Goal: Task Accomplishment & Management: Manage account settings

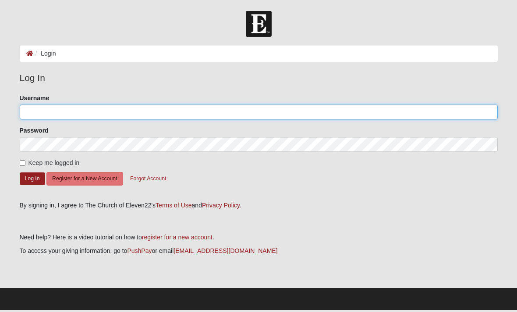
click at [42, 114] on input "Username" at bounding box center [259, 112] width 478 height 15
click at [57, 106] on input "Username" at bounding box center [259, 112] width 478 height 15
type input "Z"
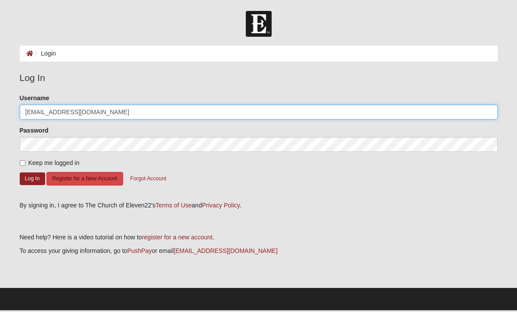
type input "zsphillips90@gmail.com"
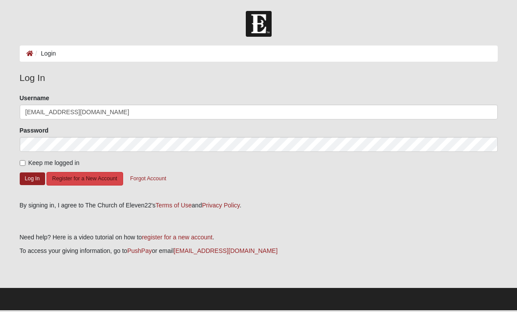
click at [88, 178] on button "Register for a New Account" at bounding box center [84, 179] width 76 height 14
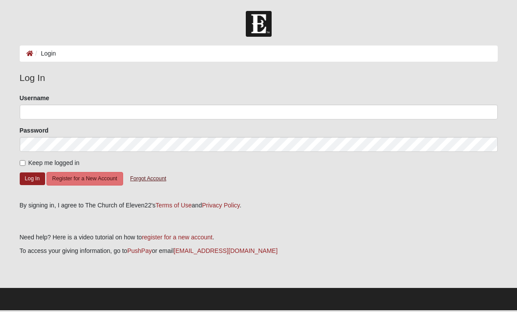
click at [143, 178] on button "Forgot Account" at bounding box center [147, 179] width 47 height 14
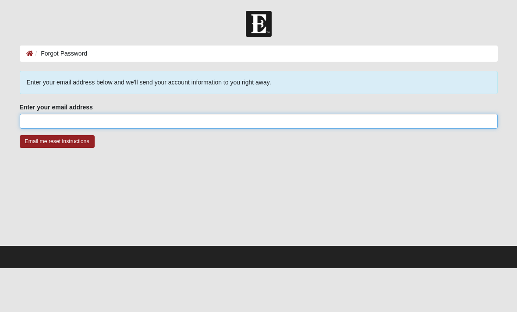
click at [47, 119] on input "Enter your email address" at bounding box center [259, 121] width 478 height 15
type input "zsphillips90@gmail.com"
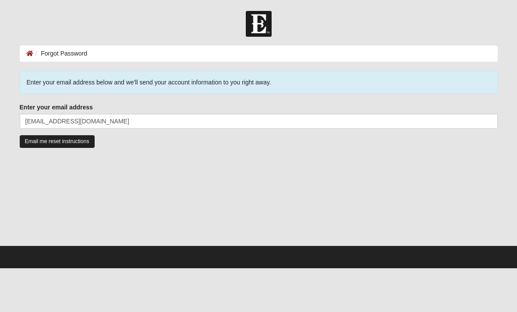
click at [51, 139] on input "Email me reset instructions" at bounding box center [57, 141] width 75 height 13
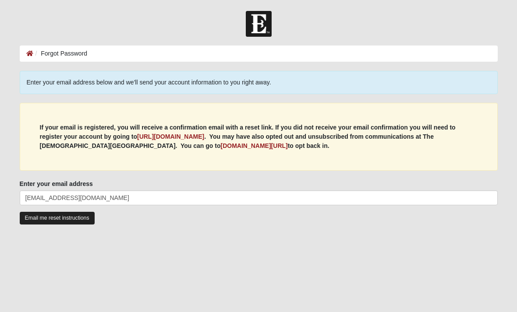
click at [47, 221] on input "Email me reset instructions" at bounding box center [57, 218] width 75 height 13
click at [29, 55] on icon at bounding box center [29, 53] width 7 height 6
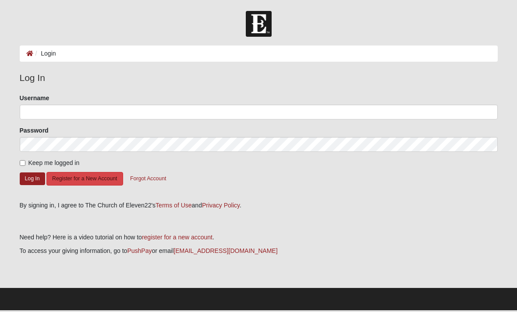
click at [79, 181] on button "Register for a New Account" at bounding box center [84, 179] width 76 height 14
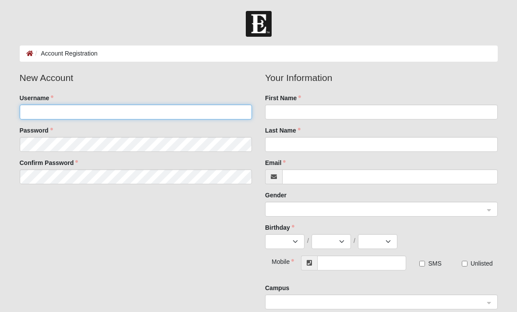
click at [34, 107] on input "Username" at bounding box center [136, 112] width 233 height 15
type input "Zsphillips90"
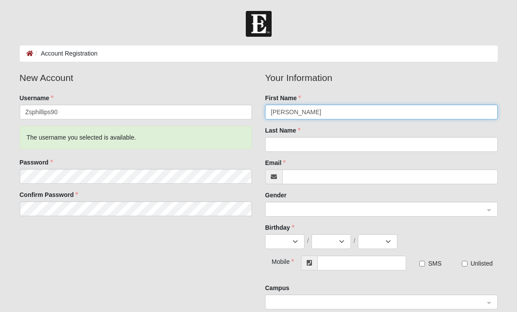
type input "[PERSON_NAME]"
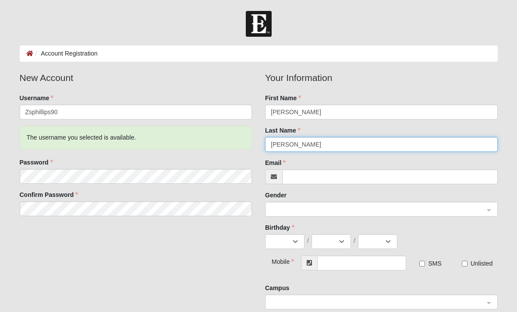
type input "[PERSON_NAME]"
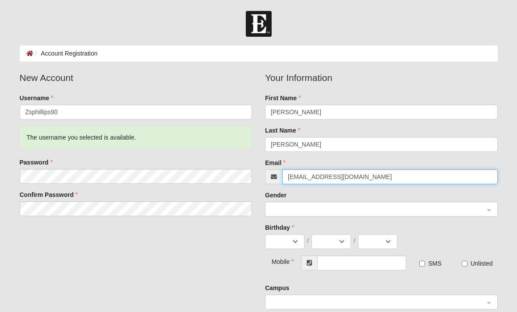
type input "[EMAIL_ADDRESS][DOMAIN_NAME]"
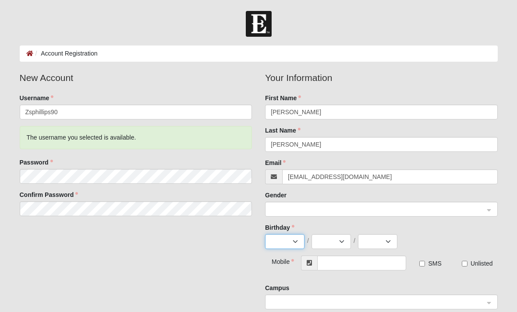
select select "2"
click at [279, 215] on input "search" at bounding box center [378, 208] width 216 height 13
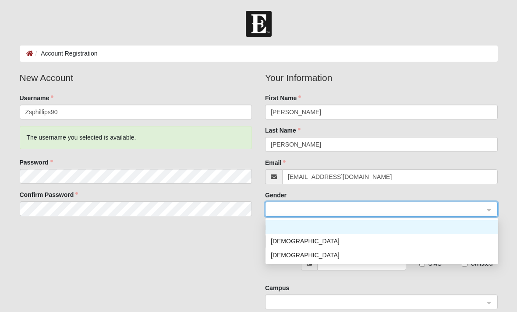
click at [273, 248] on div "[DEMOGRAPHIC_DATA]" at bounding box center [381, 255] width 233 height 14
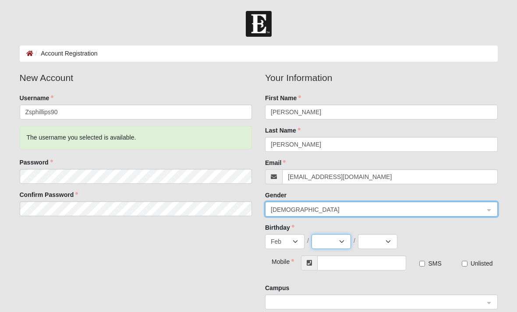
click at [326, 247] on select "1 2 3 4 5 6 7 8 9 10 11 12 13 14 15 16 17 18 19 20 21 22 23 24 25 26 27 28 29" at bounding box center [330, 241] width 39 height 15
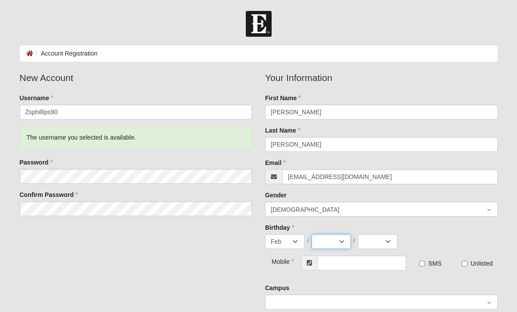
select select "15"
click at [375, 237] on select "2025 2024 2023 2022 2021 2020 2019 2018 2017 2016 2015 2014 2013 2012 2011 2010…" at bounding box center [377, 241] width 39 height 15
select select "1990"
click at [330, 258] on input "text" at bounding box center [361, 263] width 89 height 15
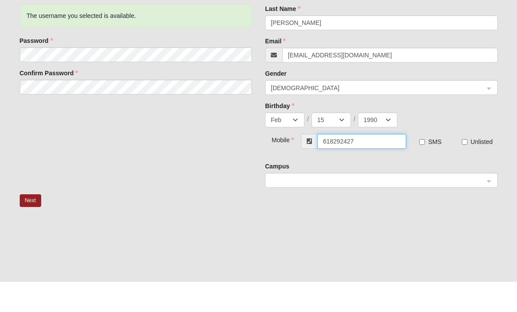
type input "[PHONE_NUMBER]"
click at [421, 168] on div "SMS" at bounding box center [434, 174] width 42 height 13
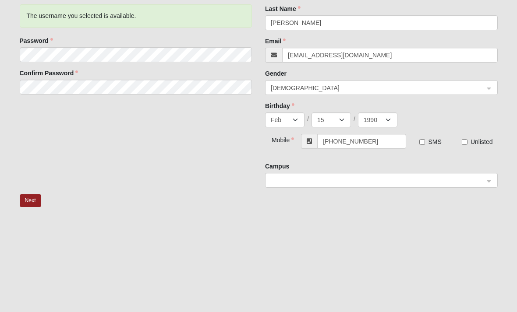
click at [420, 140] on input "SMS" at bounding box center [422, 142] width 6 height 6
checkbox input "true"
click at [401, 174] on input "search" at bounding box center [378, 179] width 216 height 13
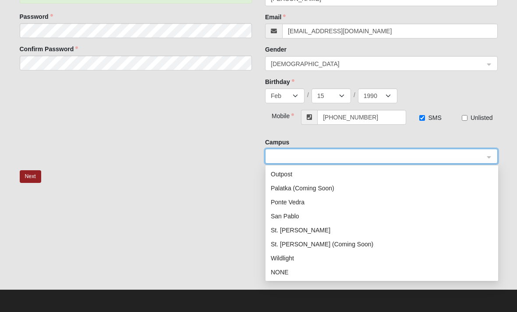
scroll to position [112, 0]
click at [279, 247] on div "St. Augustine (Coming Soon)" at bounding box center [382, 245] width 222 height 10
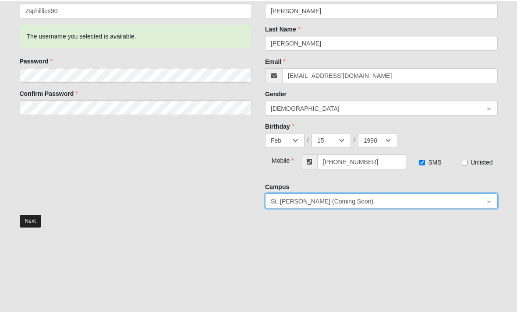
click at [29, 219] on button "Next" at bounding box center [30, 220] width 21 height 13
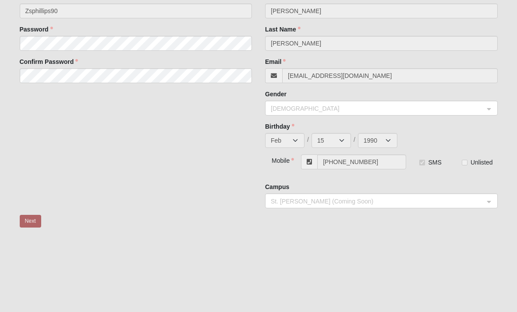
scroll to position [0, 0]
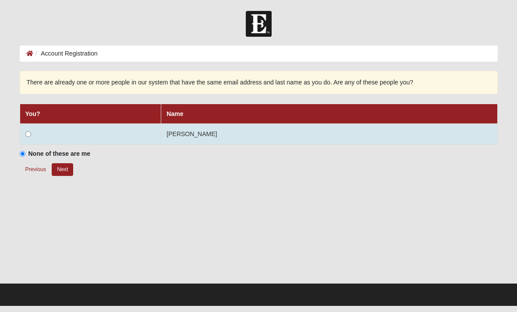
click at [29, 134] on input "radio" at bounding box center [28, 134] width 6 height 6
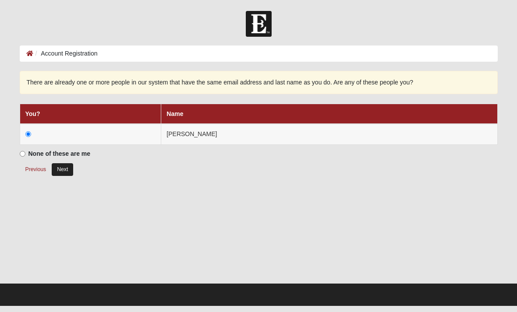
click at [61, 166] on button "Next" at bounding box center [62, 169] width 21 height 13
radio input "true"
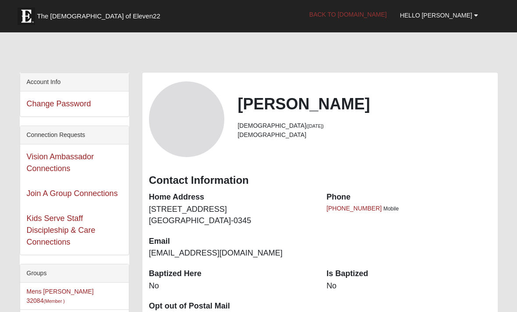
click at [389, 11] on link "Back to [DOMAIN_NAME]" at bounding box center [348, 15] width 91 height 22
click at [456, 7] on link "Hello [PERSON_NAME]" at bounding box center [438, 15] width 91 height 22
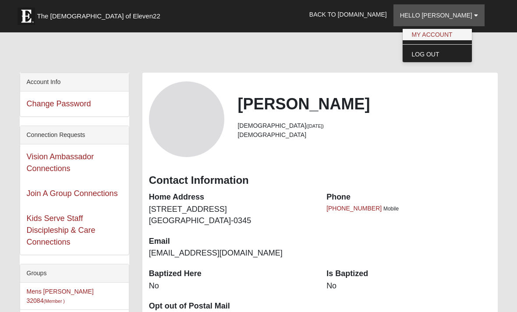
click at [434, 31] on link "My Account" at bounding box center [437, 34] width 69 height 11
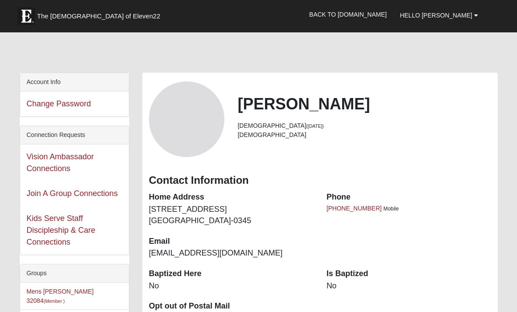
click at [185, 122] on div "View Fullsize Photo" at bounding box center [187, 119] width 76 height 76
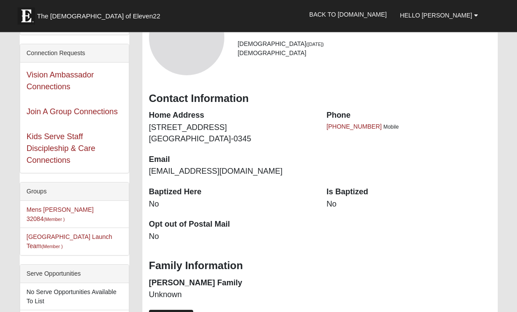
scroll to position [82, 0]
click at [159, 311] on link "Update Profile" at bounding box center [171, 316] width 45 height 13
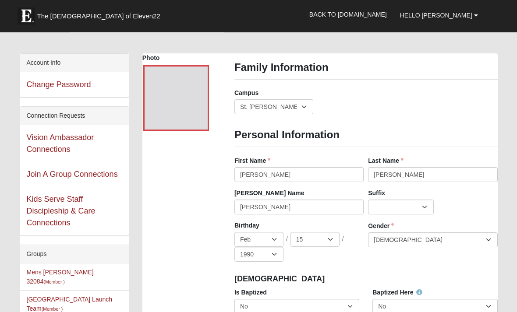
scroll to position [0, 0]
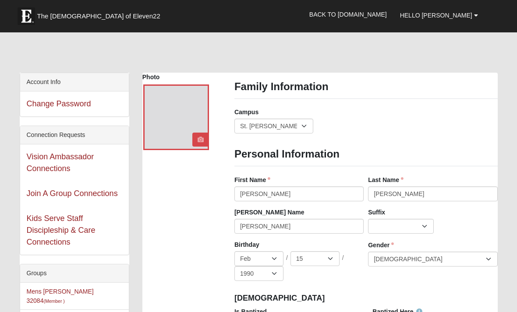
click at [202, 141] on icon at bounding box center [201, 140] width 6 height 6
click at [198, 139] on icon at bounding box center [201, 140] width 6 height 6
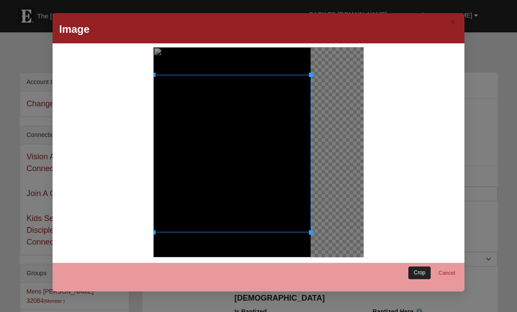
click at [429, 272] on link "Crop" at bounding box center [419, 273] width 22 height 13
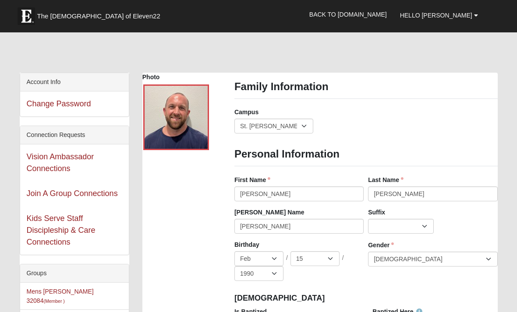
click at [439, 117] on div "Campus Arlington Baymeadows Eleven22 Online Fleming Island Jesup Mandarin North…" at bounding box center [366, 124] width 276 height 32
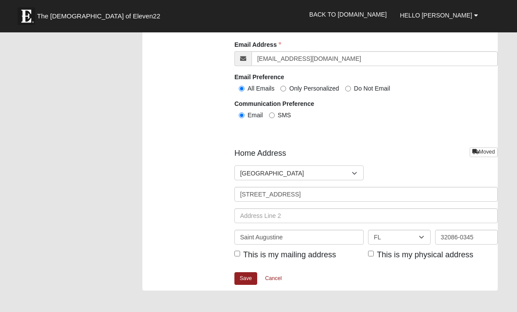
scroll to position [1019, 0]
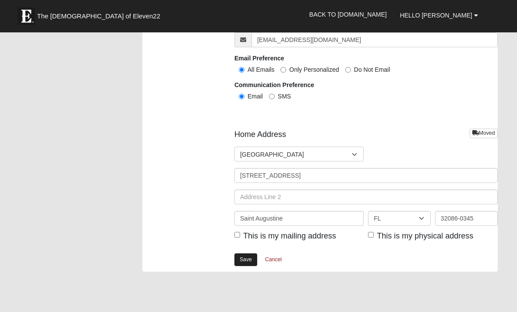
click at [240, 256] on link "Save" at bounding box center [245, 260] width 23 height 13
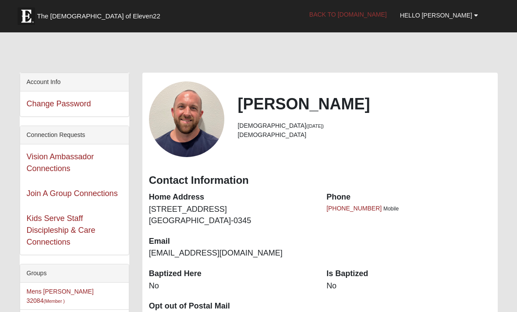
click at [393, 23] on link "Back to [DOMAIN_NAME]" at bounding box center [348, 15] width 91 height 22
